Goal: Task Accomplishment & Management: Complete application form

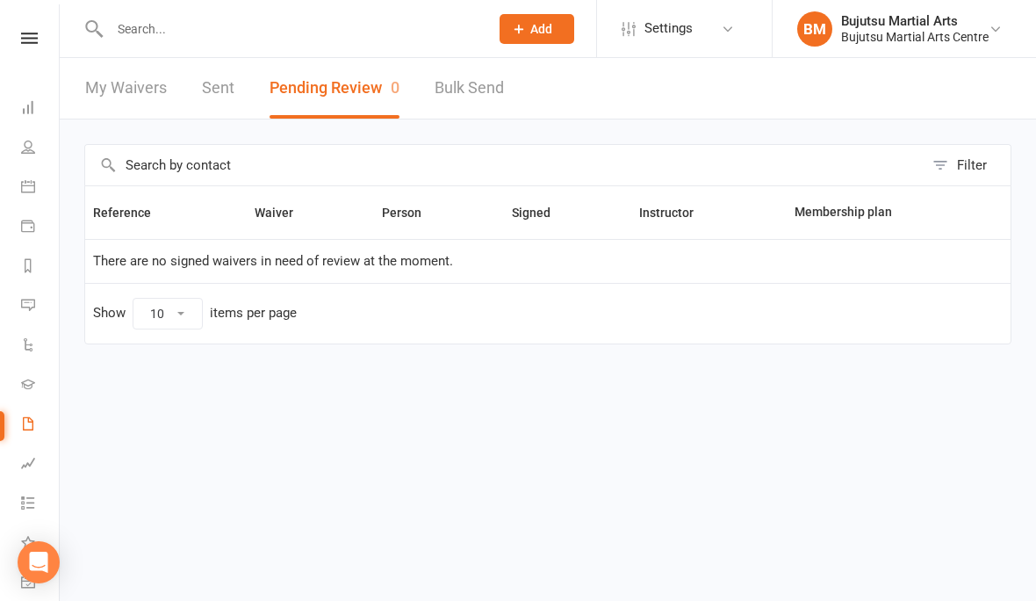
click at [203, 27] on input "text" at bounding box center [291, 29] width 372 height 25
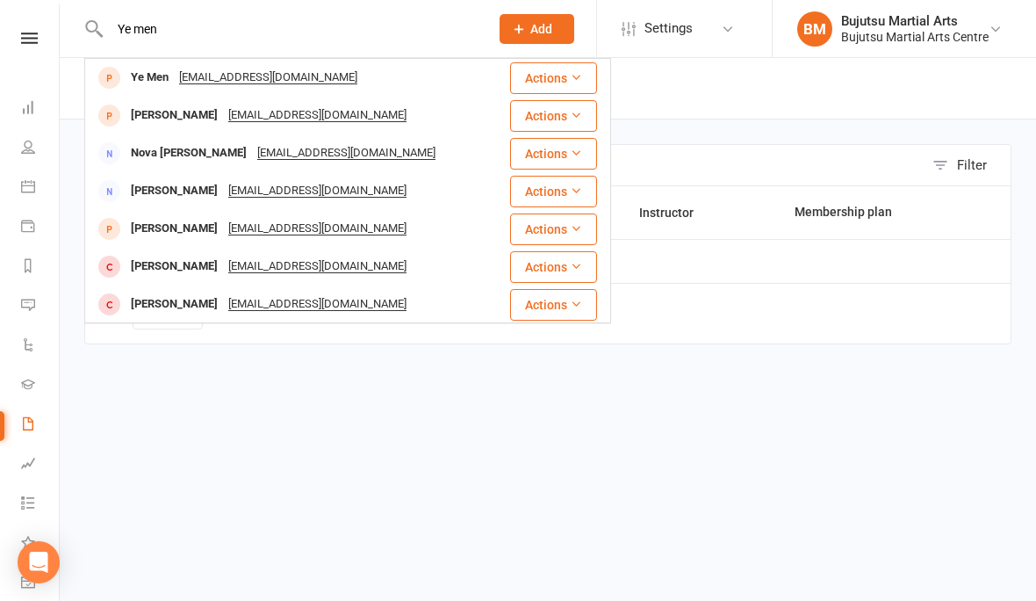
type input "Ye men"
click at [149, 79] on div "Ye Men" at bounding box center [150, 77] width 48 height 25
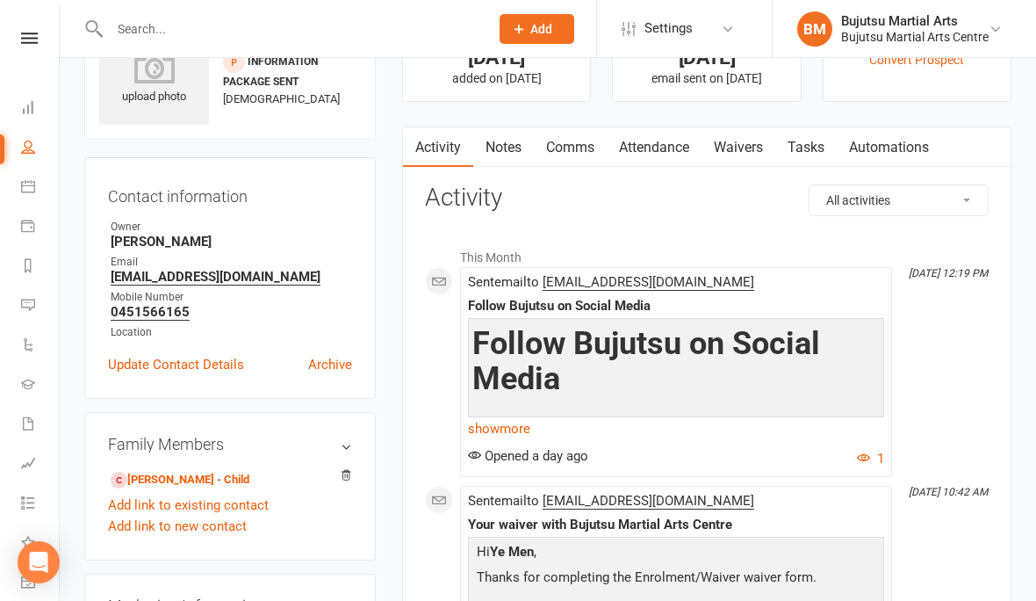
click at [741, 168] on link "Waivers" at bounding box center [739, 147] width 74 height 40
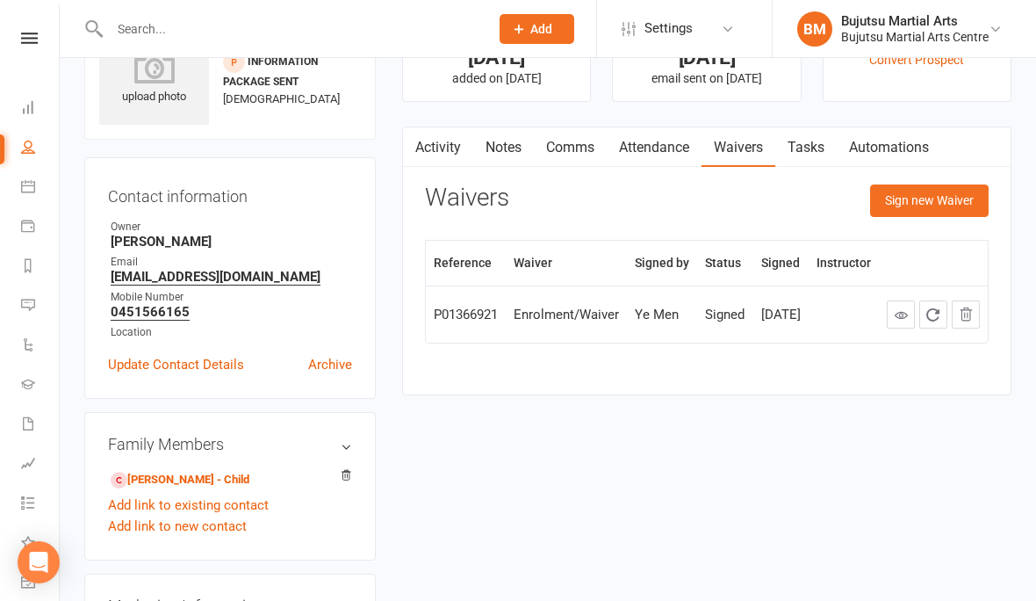
click at [912, 216] on button "Sign new Waiver" at bounding box center [929, 200] width 119 height 32
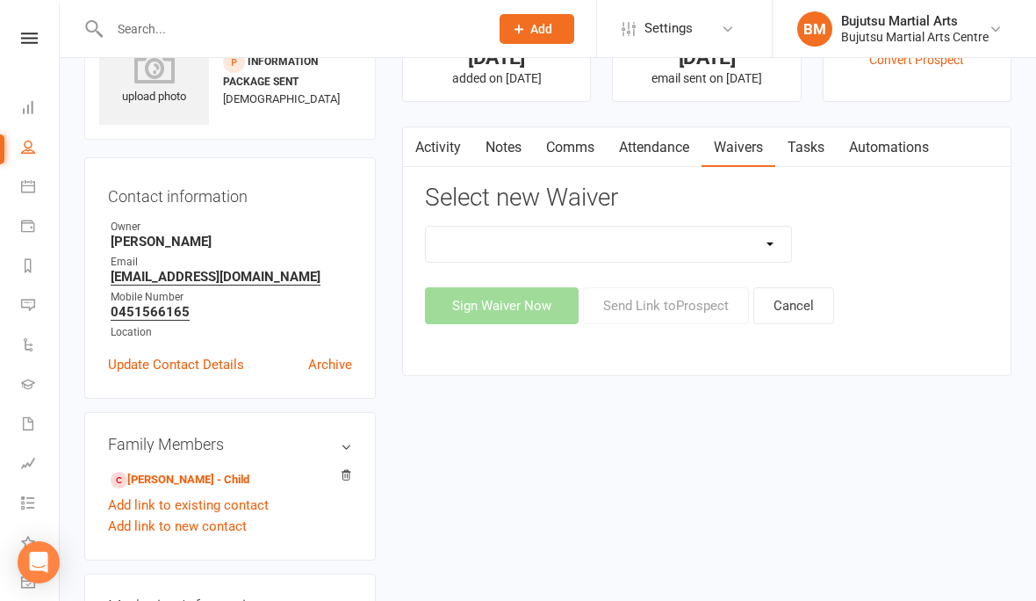
click at [642, 262] on select "Bujutsu Child Care Kids Karate Program Cash Upfront Membership Application Chan…" at bounding box center [608, 244] width 365 height 35
select select "272"
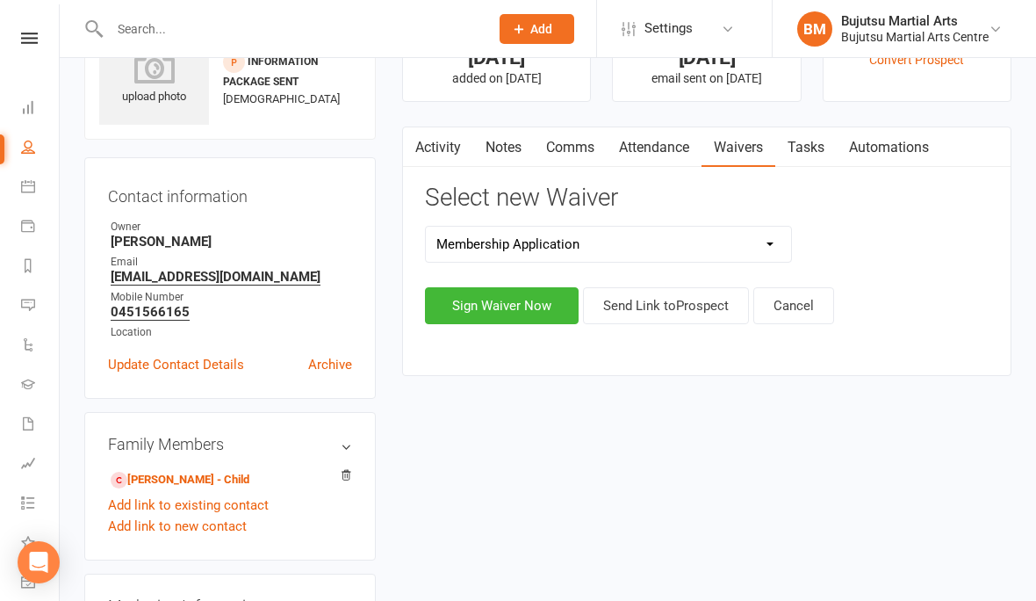
click at [515, 324] on button "Sign Waiver Now" at bounding box center [502, 305] width 154 height 37
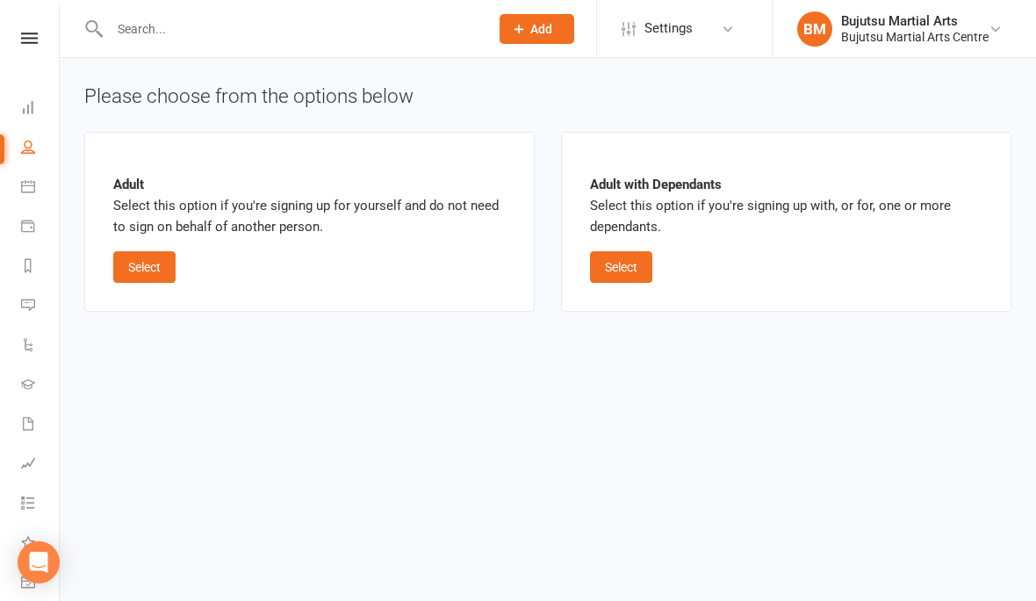
click at [637, 258] on button "Select" at bounding box center [621, 267] width 62 height 32
select select "bank_account"
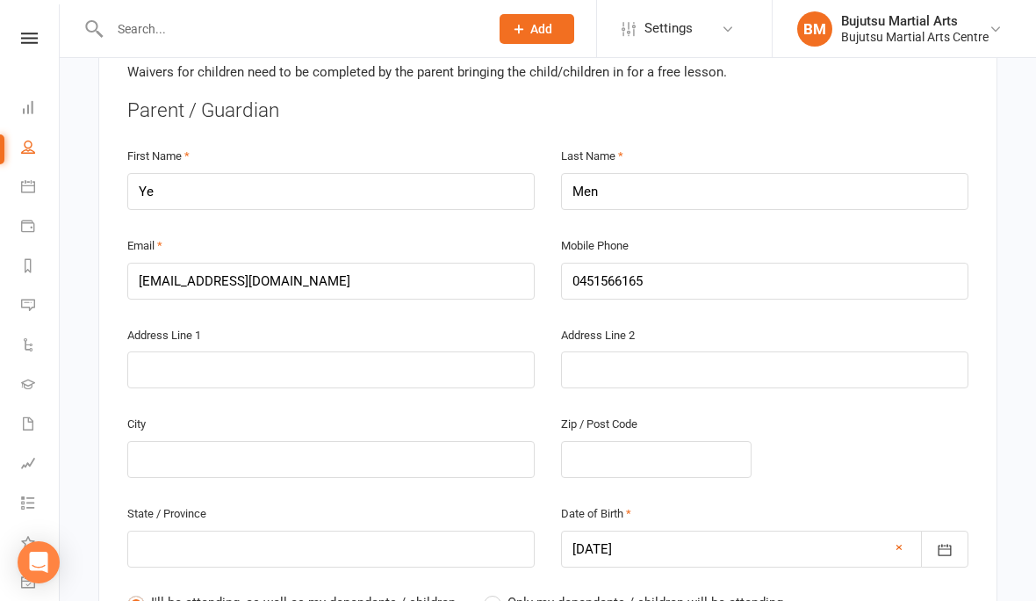
scroll to position [515, 0]
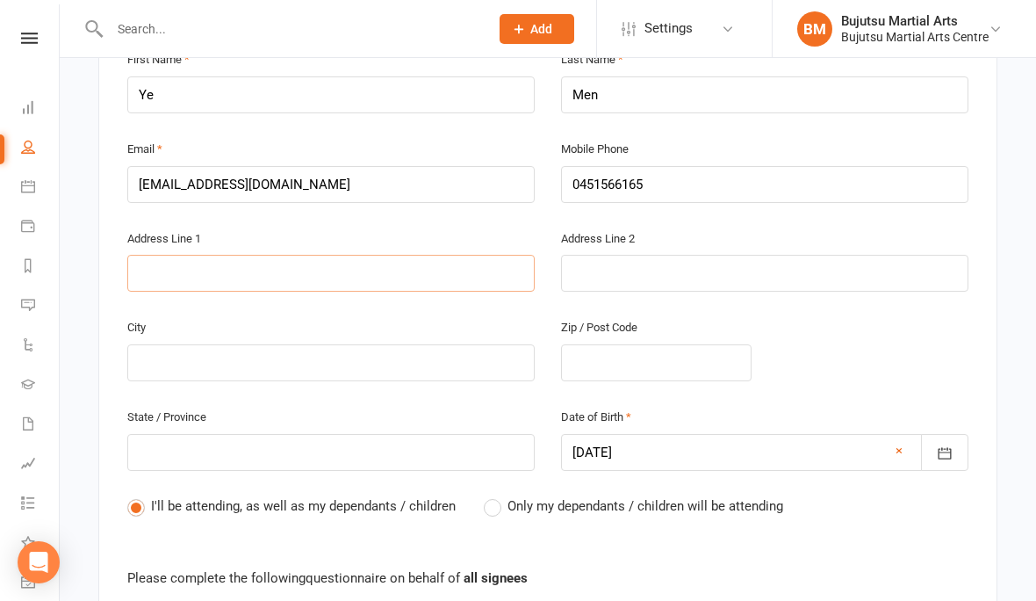
click at [373, 272] on input "text" at bounding box center [330, 273] width 407 height 37
type input "5"
type input "55"
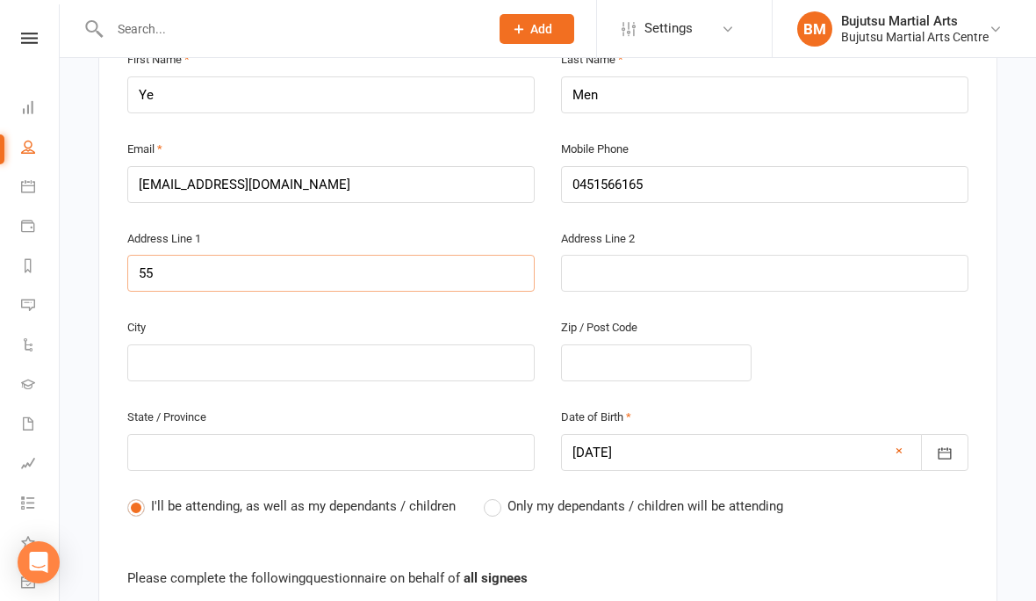
type input "55 E"
type input "55 En"
type input "55 Ent"
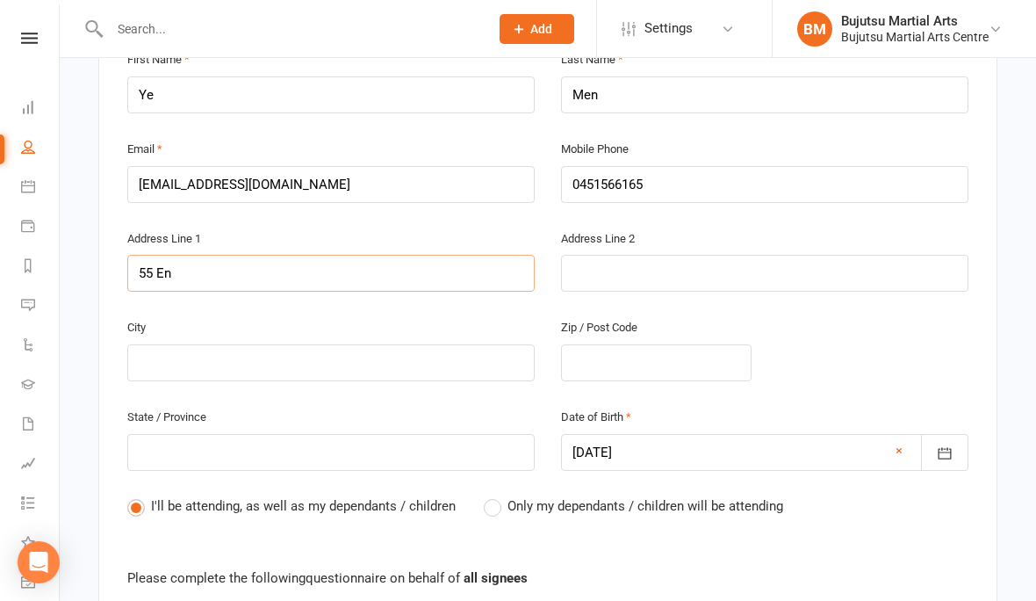
type input "55 Ent"
type input "55 Ente"
type input "55 Enter"
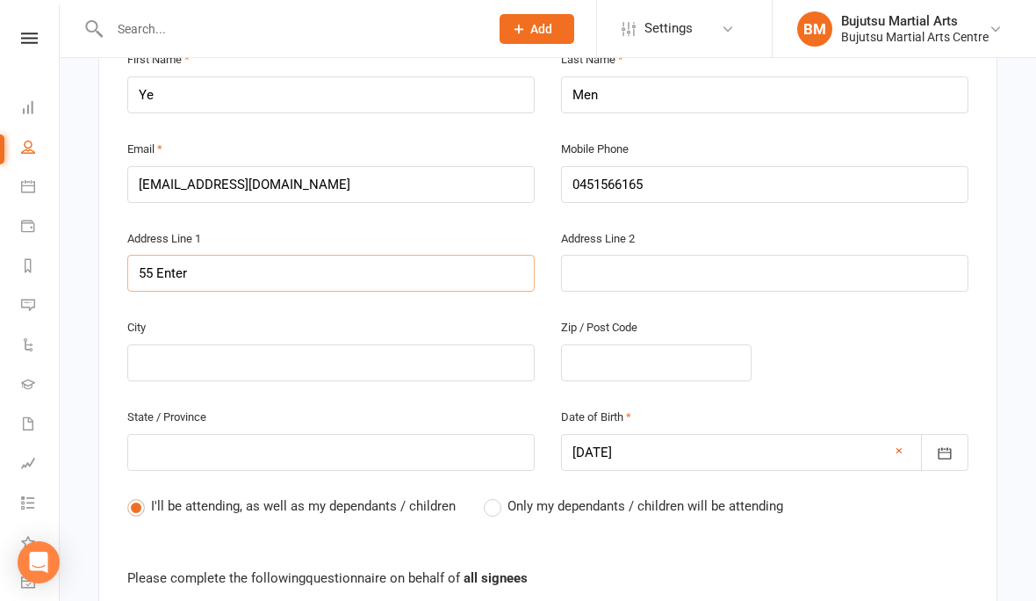
type input "55 Enterp"
type input "55 Enterpr"
type input "55 Enterpri"
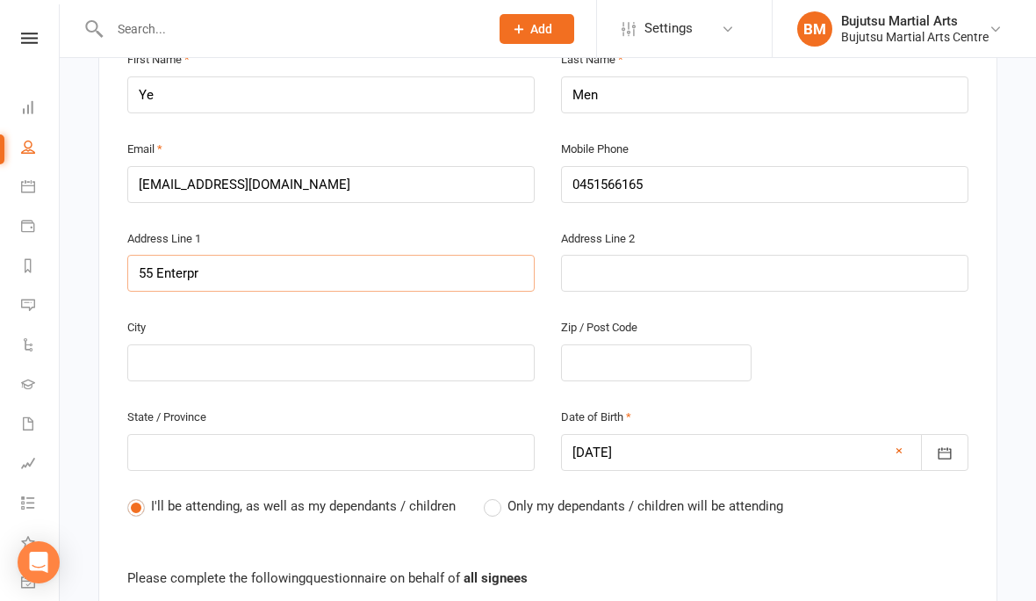
type input "55 Enterpri"
type input "55 Enterpris"
type input "55 Enterprise"
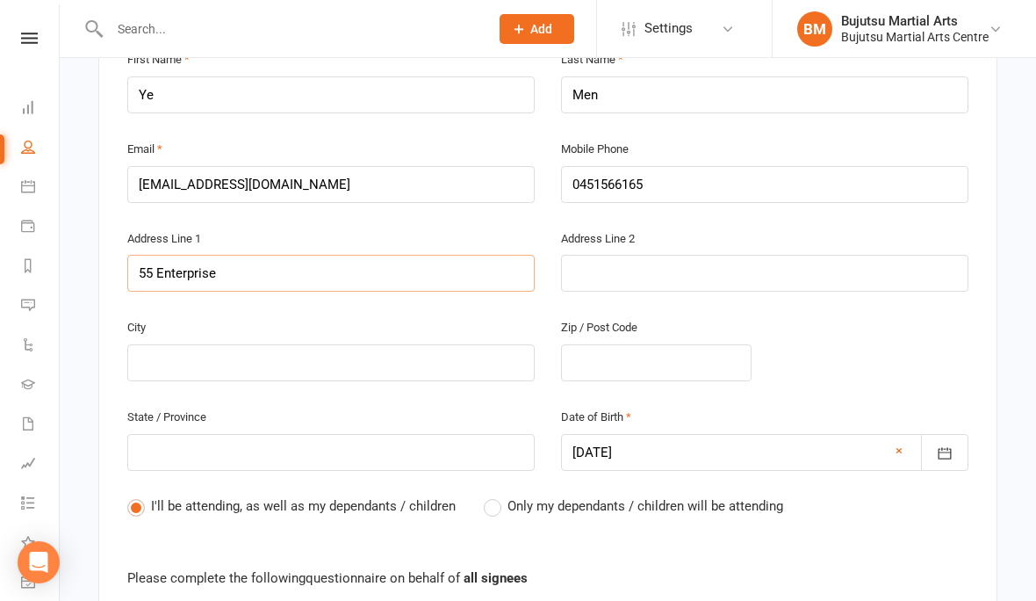
type input "55 Enterprise S"
type input "[STREET_ADDRESS]"
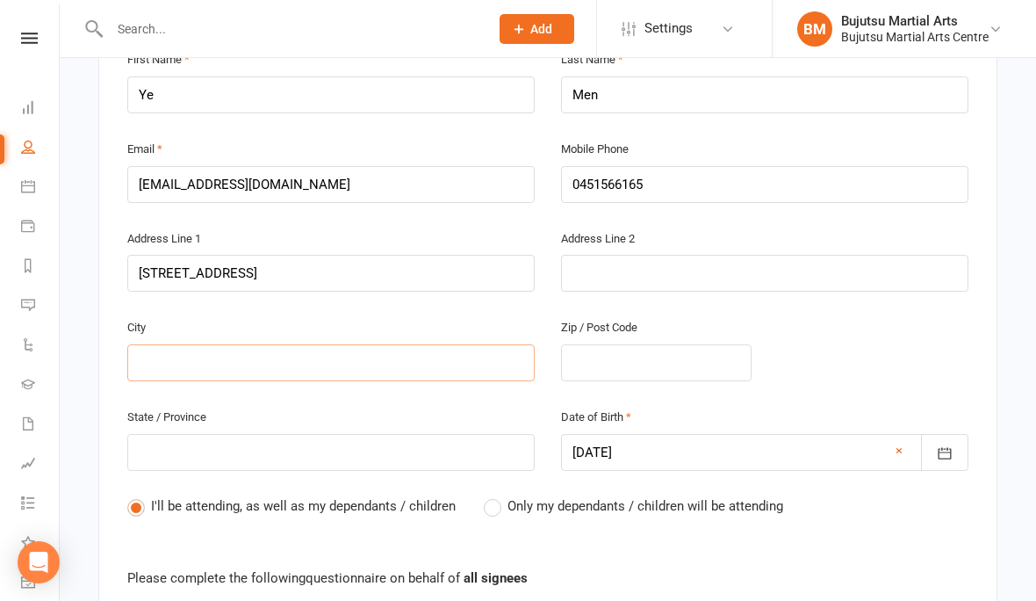
click at [278, 348] on input "text" at bounding box center [330, 362] width 407 height 37
type input "G"
type input "Gr"
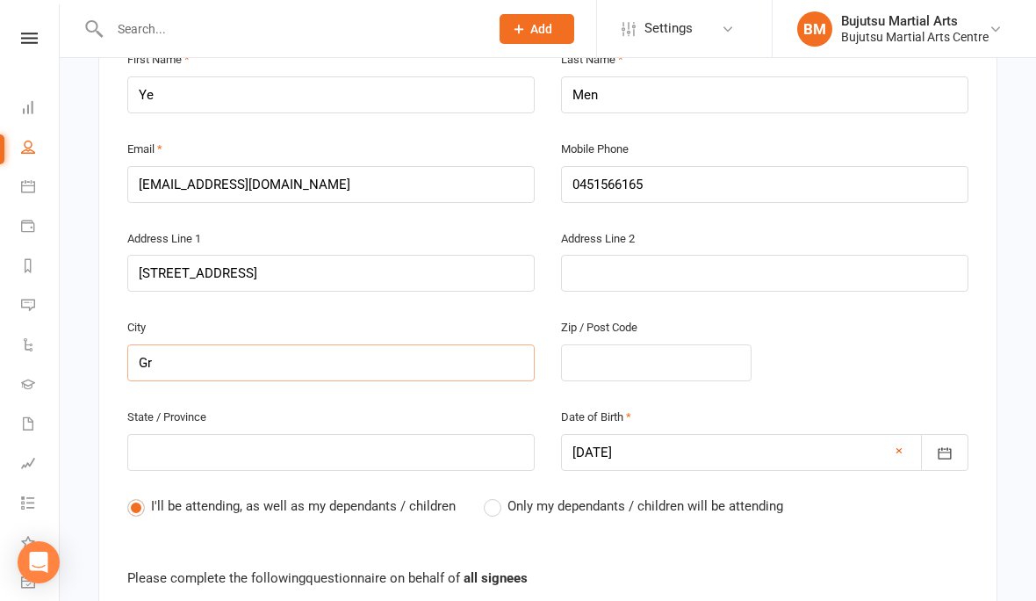
type input "Gre"
type input "[PERSON_NAME]"
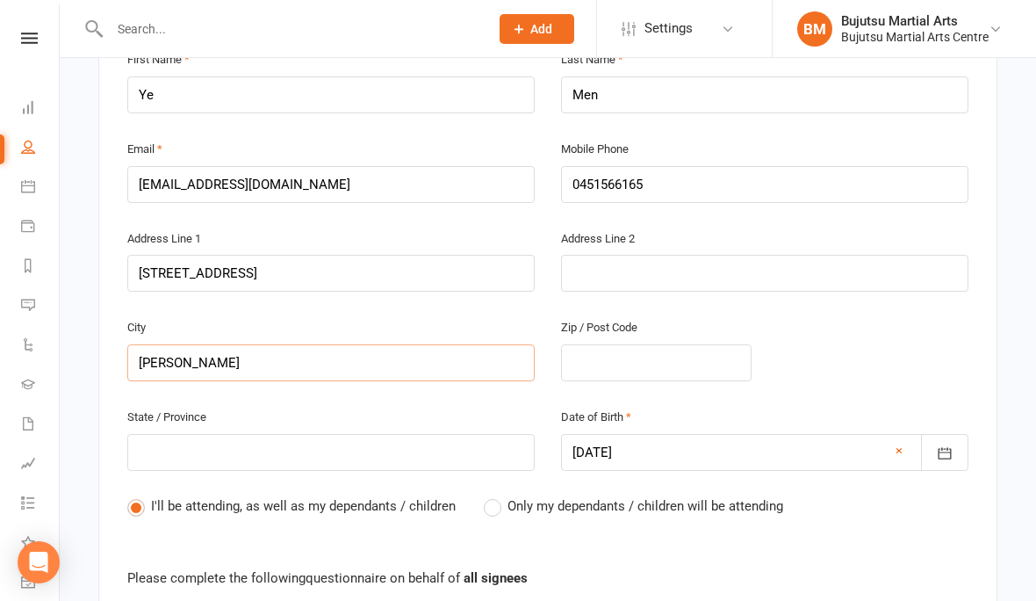
type input "[PERSON_NAME]"
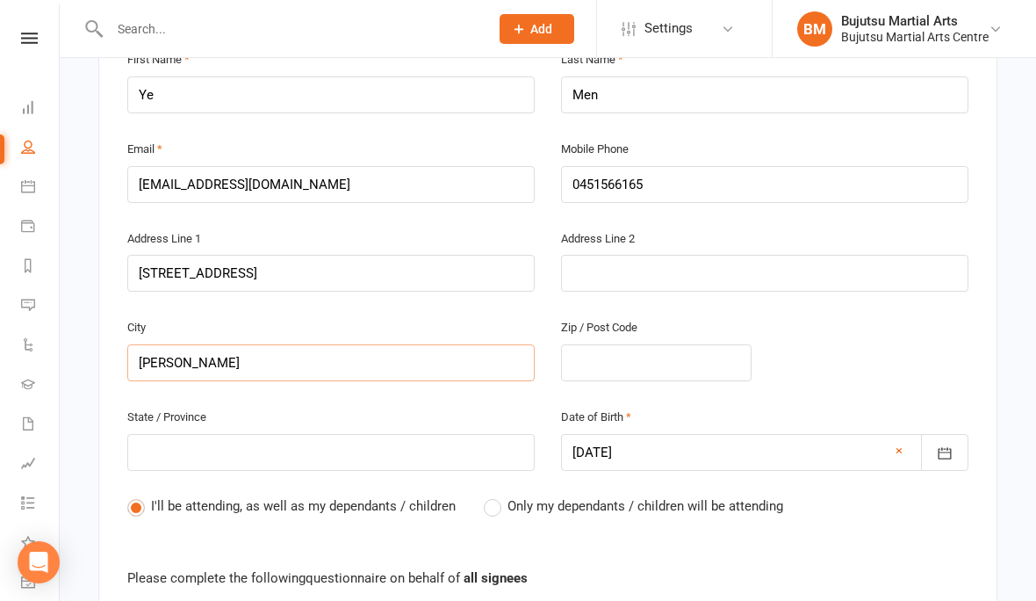
type input "[PERSON_NAME]"
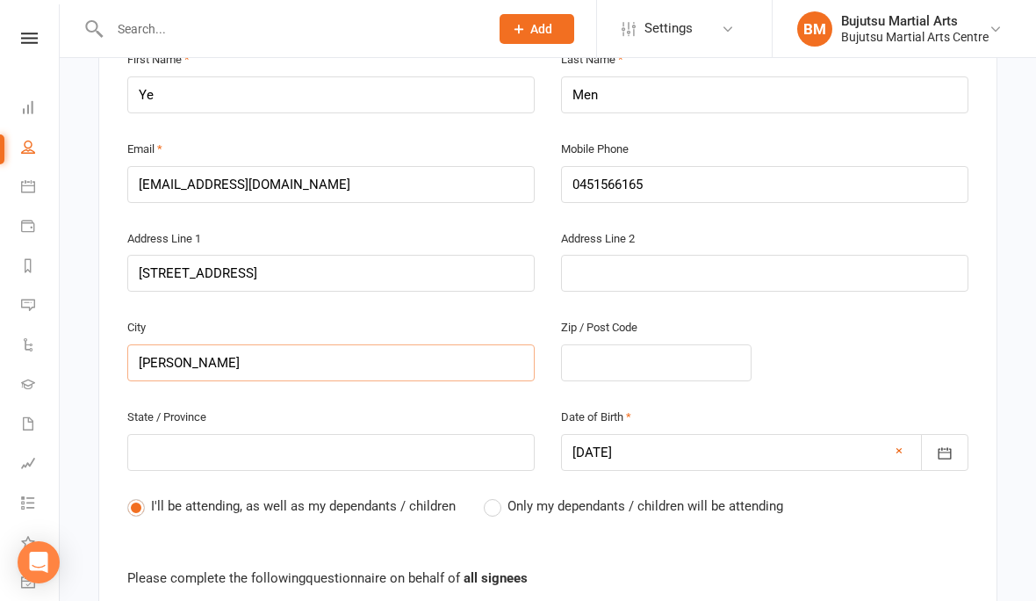
type input "[PERSON_NAME]"
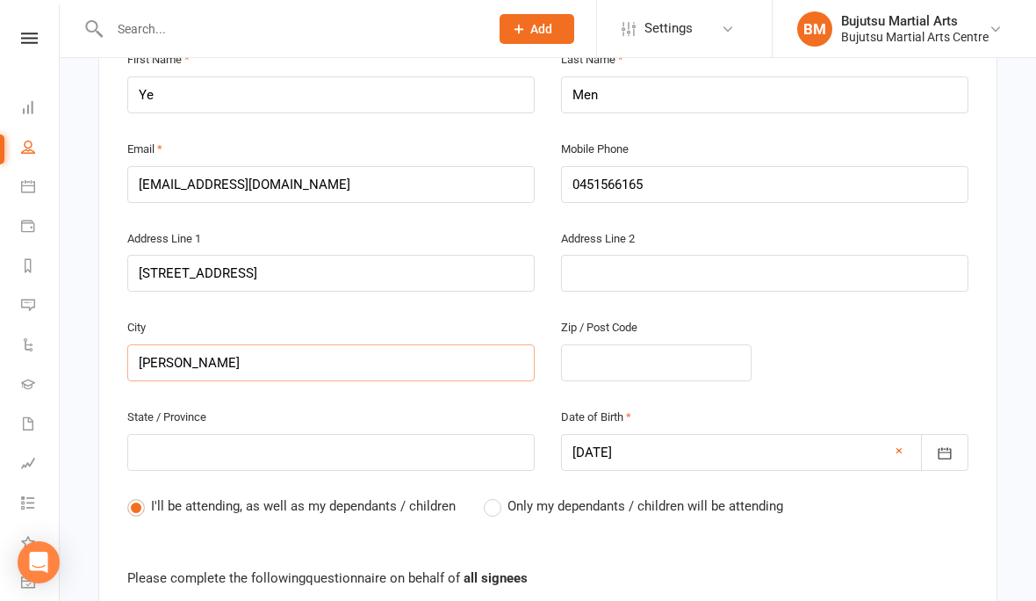
type input "[PERSON_NAME]"
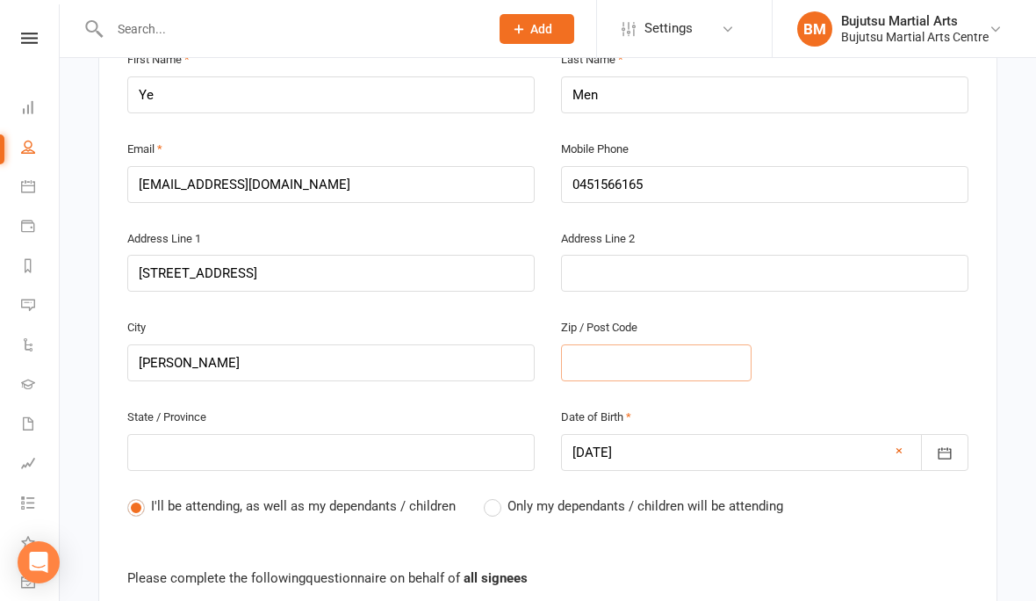
click at [665, 350] on input "text" at bounding box center [656, 362] width 191 height 37
type input "2"
type input "25"
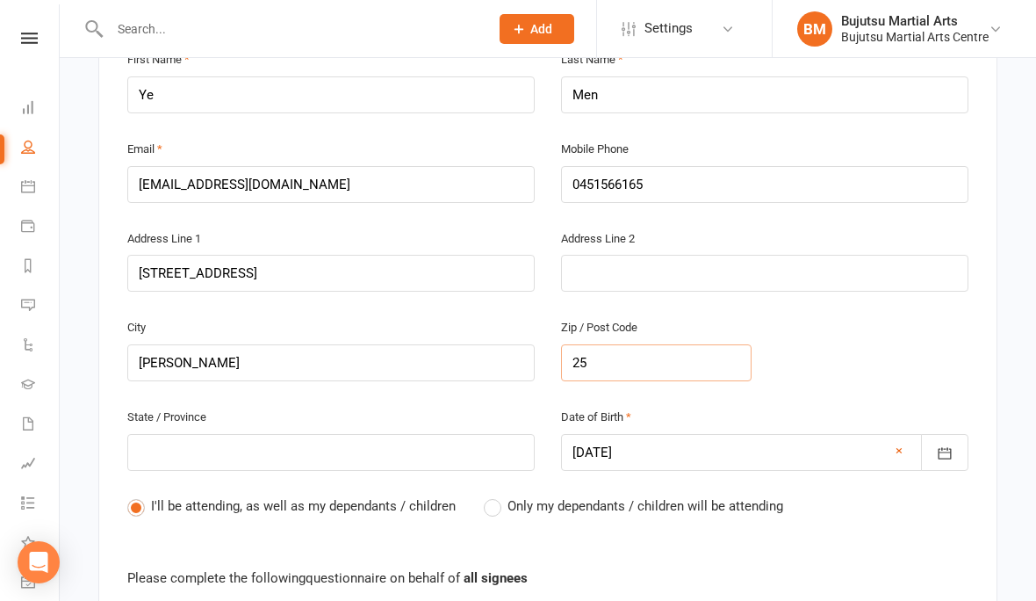
type input "255"
type input "2557"
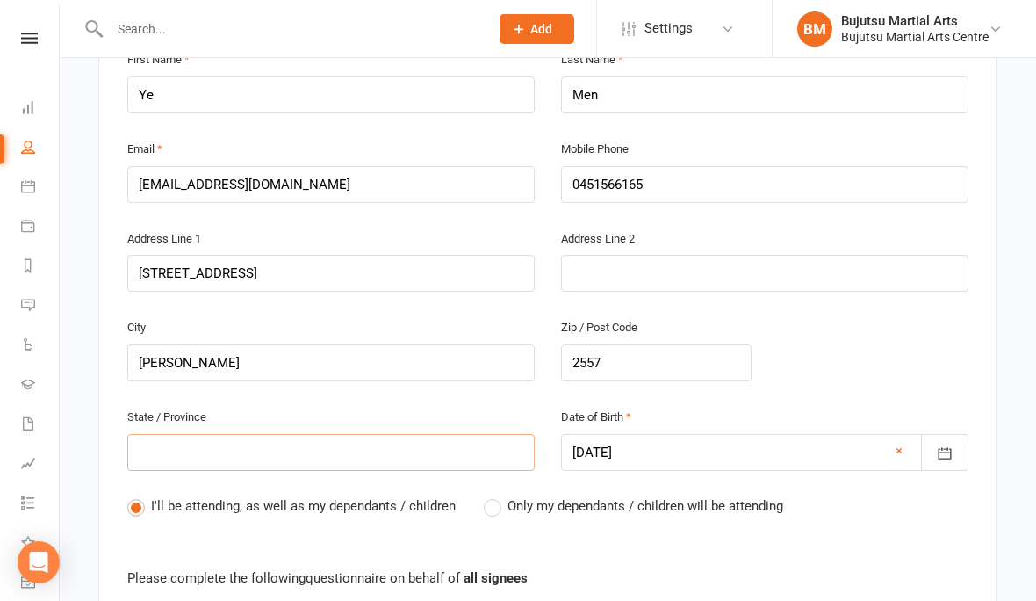
click at [321, 454] on input "text" at bounding box center [330, 452] width 407 height 37
type input "N"
type input "Ns"
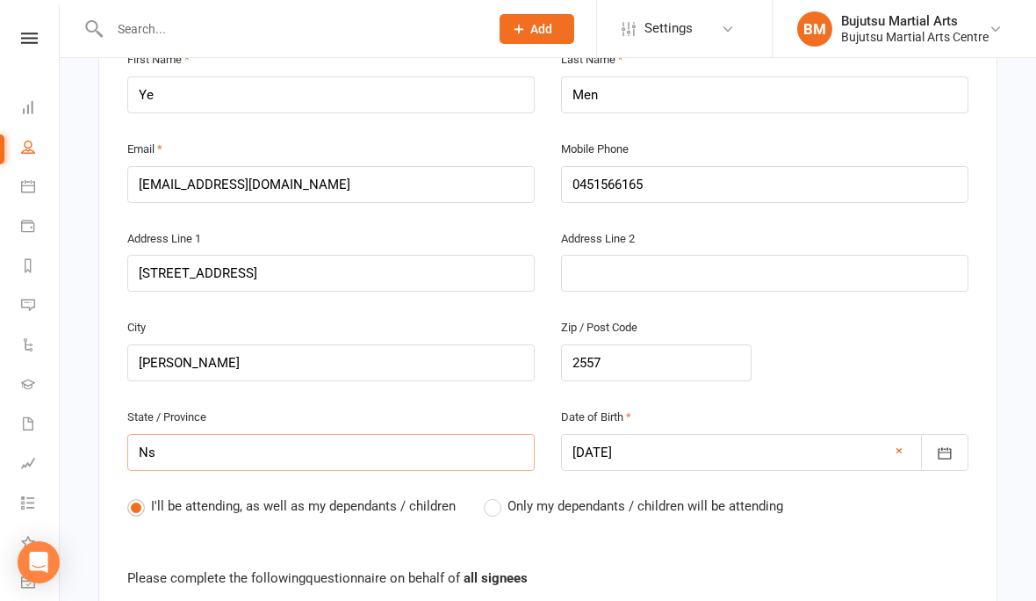
type input "Nsw"
type input "Ns"
type input "N"
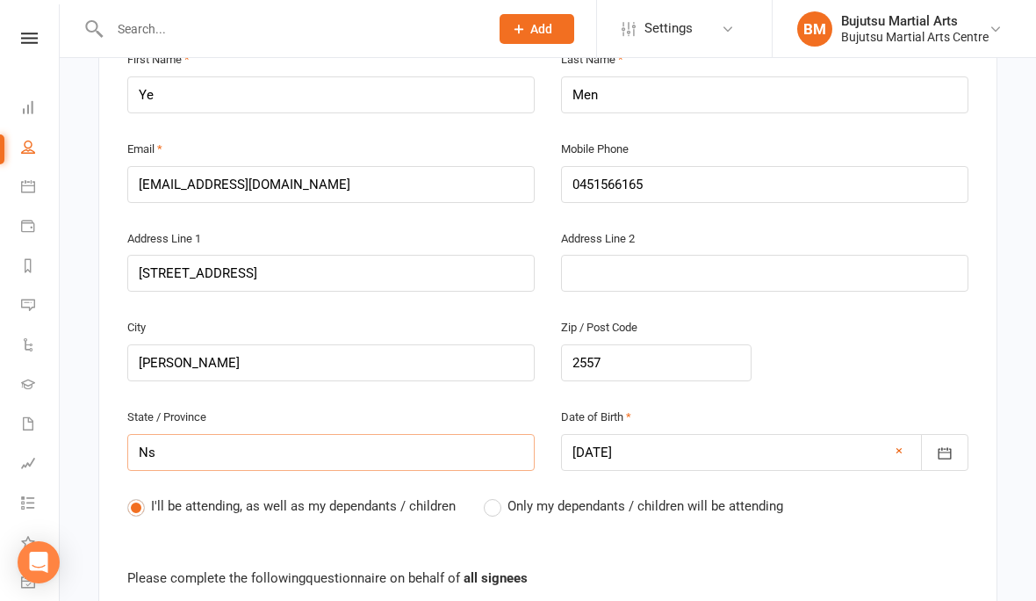
type input "N"
type input "NS"
type input "[GEOGRAPHIC_DATA]"
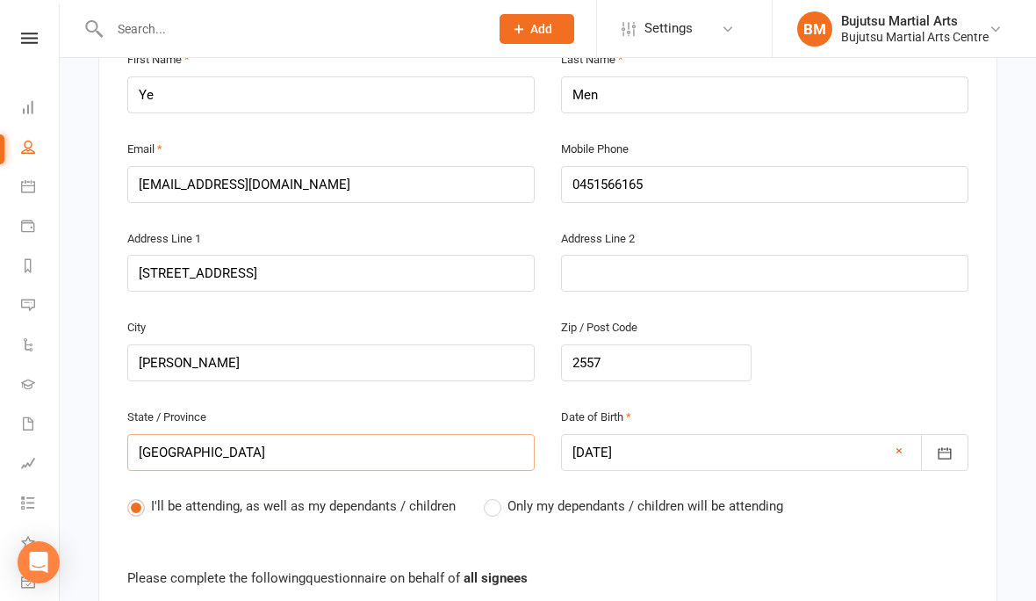
type input "[GEOGRAPHIC_DATA]"
click at [495, 454] on label "Only my dependants / children will be attending" at bounding box center [633, 505] width 299 height 21
click at [495, 454] on input "Only my dependants / children will be attending" at bounding box center [489, 495] width 11 height 0
radio input "true"
radio input "false"
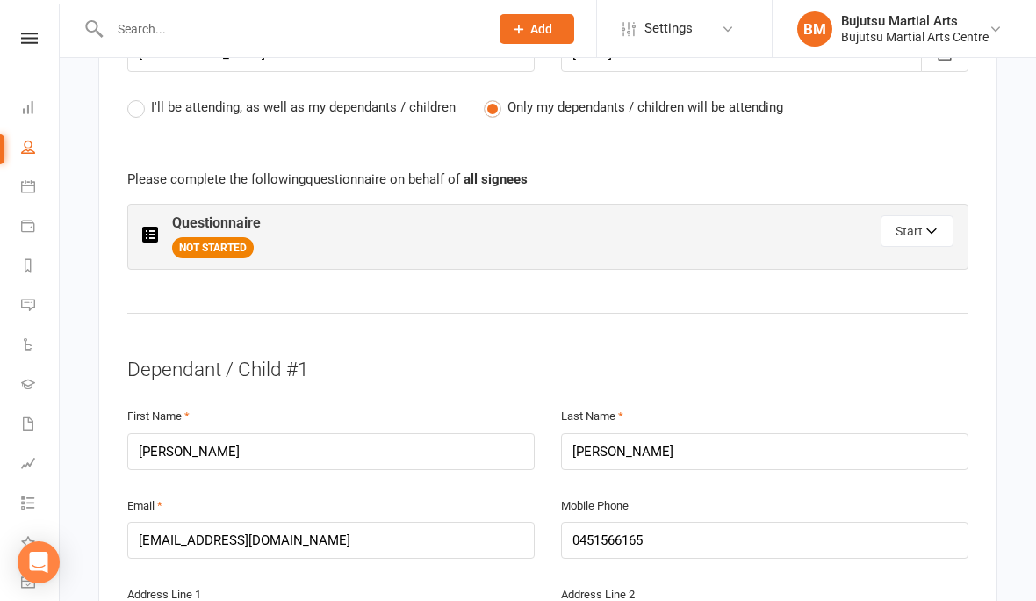
scroll to position [972, 0]
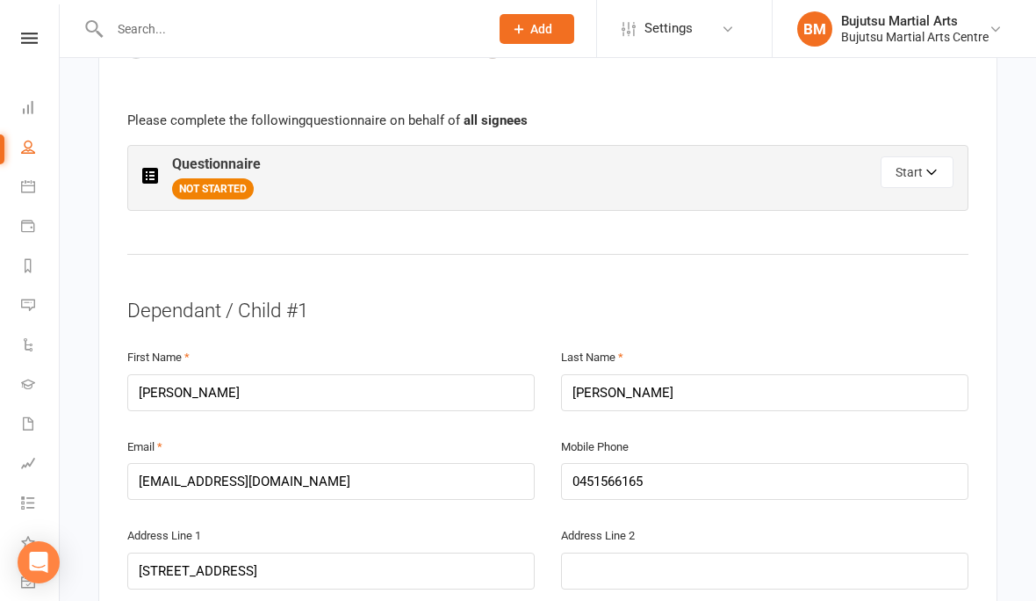
click at [912, 166] on button "Start" at bounding box center [917, 172] width 73 height 32
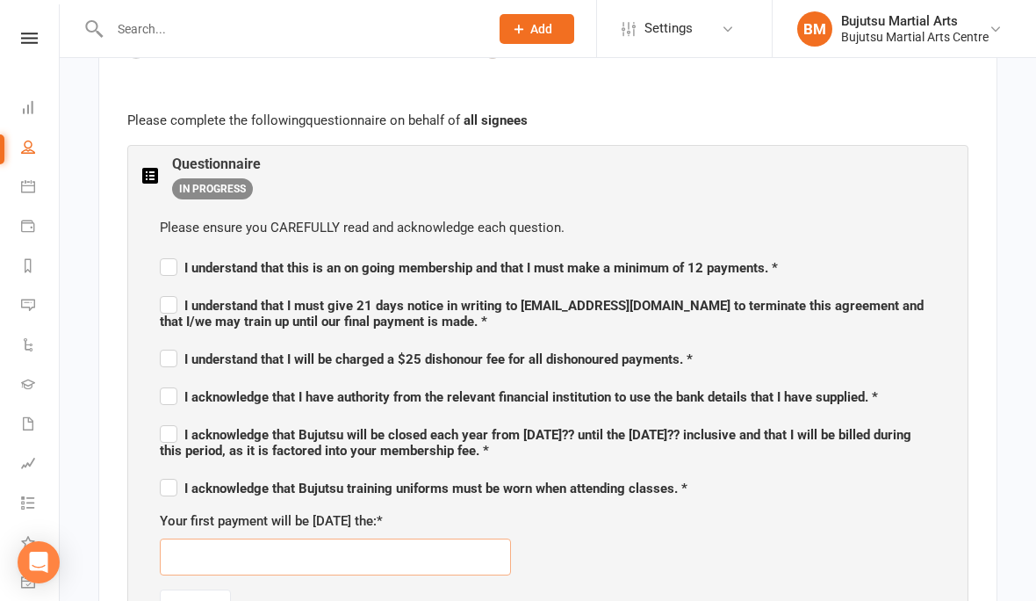
click at [380, 454] on input "text" at bounding box center [335, 556] width 351 height 37
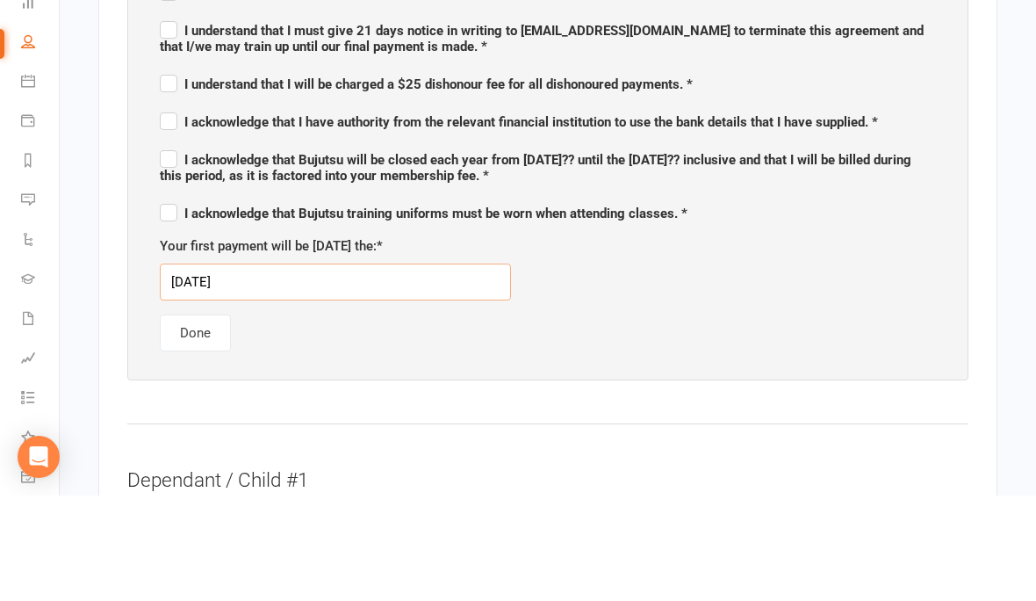
type input "[DATE]"
click at [720, 338] on div "Please ensure you CAREFULLY read and acknowledge each question. I understand th…" at bounding box center [547, 252] width 811 height 444
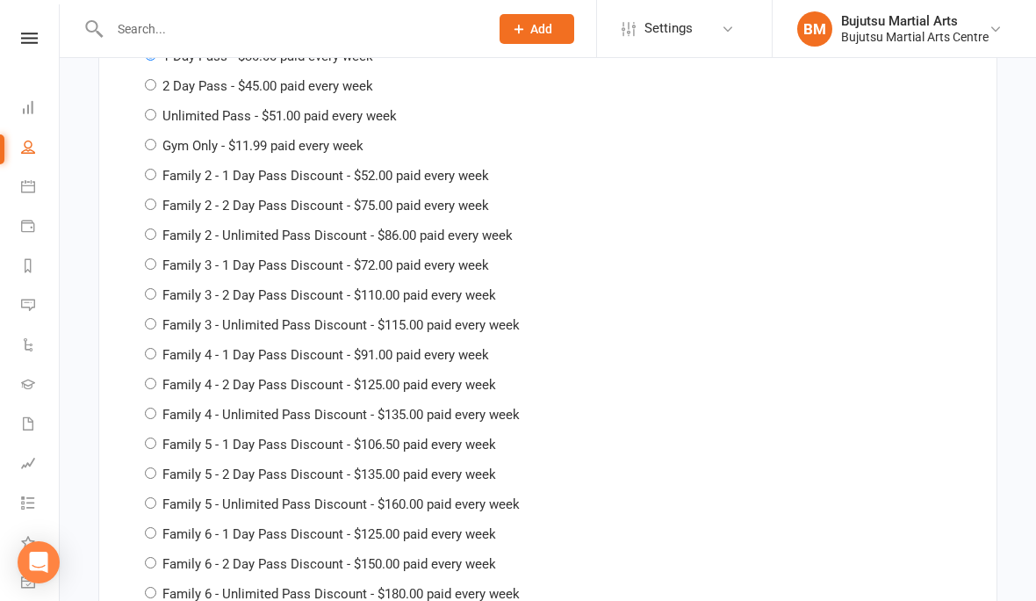
scroll to position [3537, 0]
